Goal: Check status: Check status

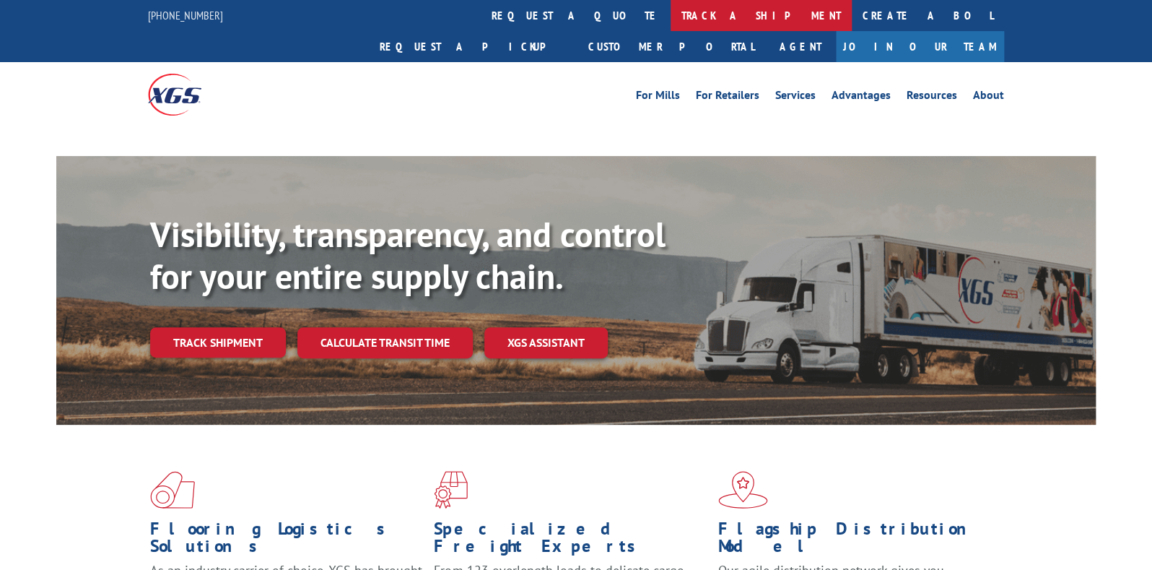
click at [671, 20] on link "track a shipment" at bounding box center [761, 15] width 181 height 31
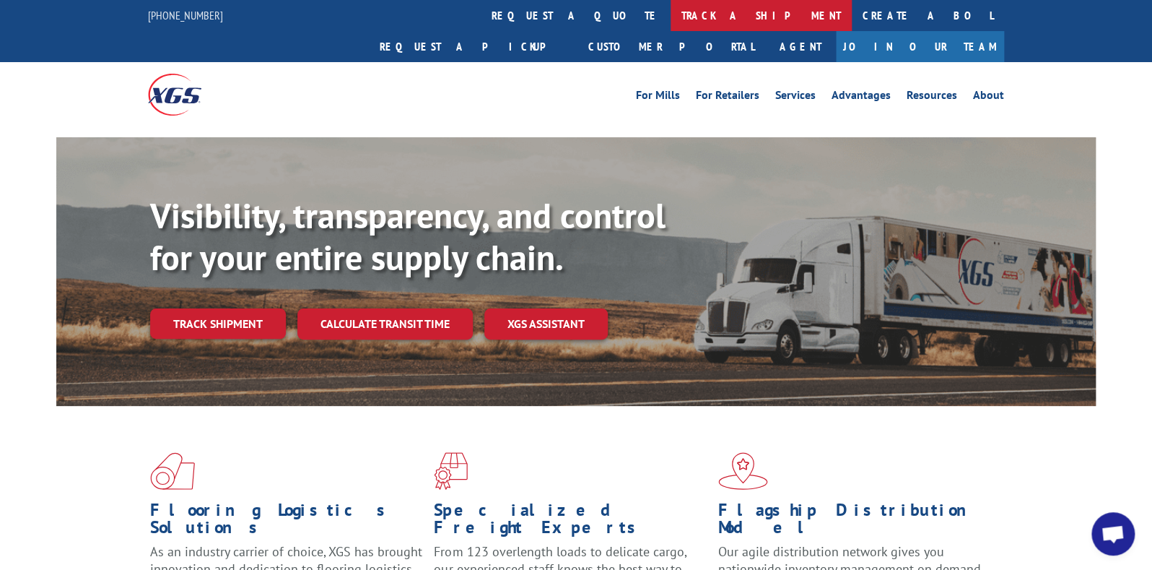
click at [671, 20] on link "track a shipment" at bounding box center [761, 15] width 181 height 31
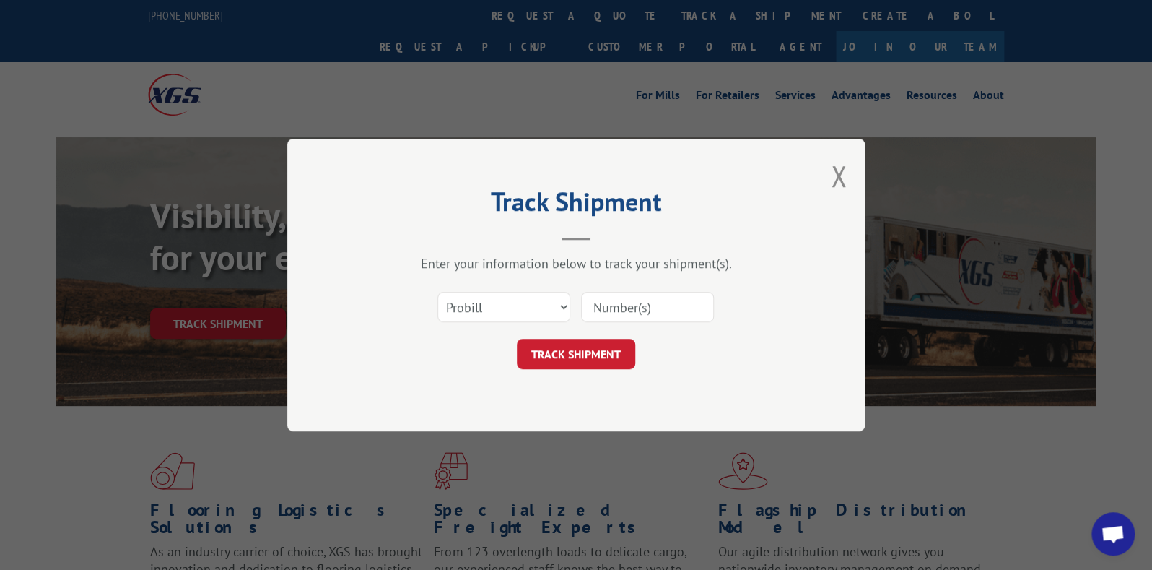
click at [653, 314] on input at bounding box center [647, 307] width 133 height 30
paste input "17401875"
type input "17401875"
click at [587, 340] on button "TRACK SHIPMENT" at bounding box center [576, 354] width 118 height 30
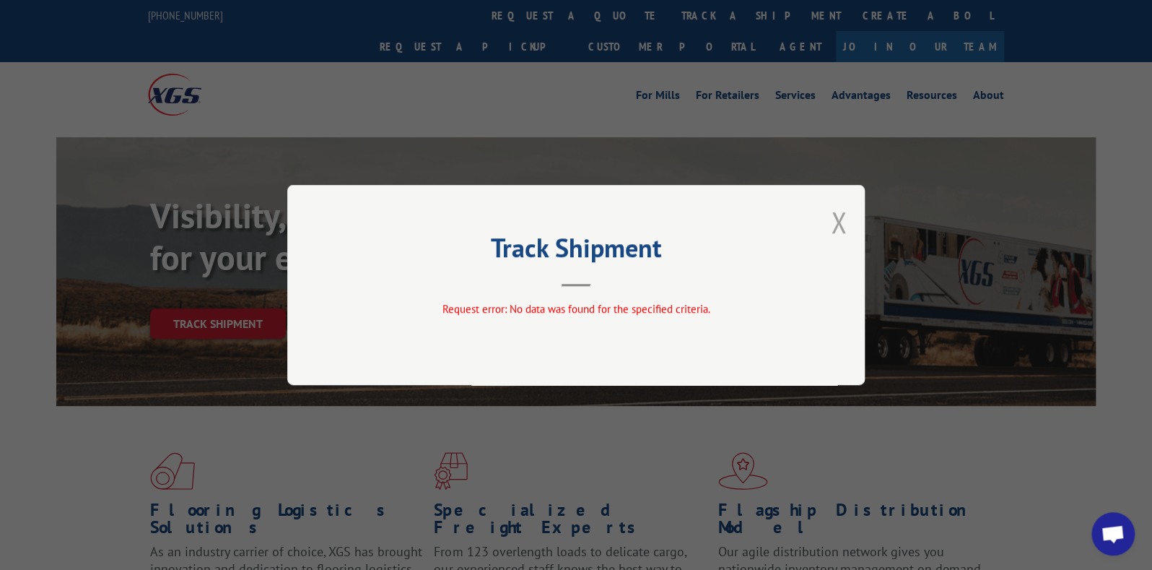
click at [832, 220] on button "Close modal" at bounding box center [839, 222] width 16 height 38
